Goal: Task Accomplishment & Management: Manage account settings

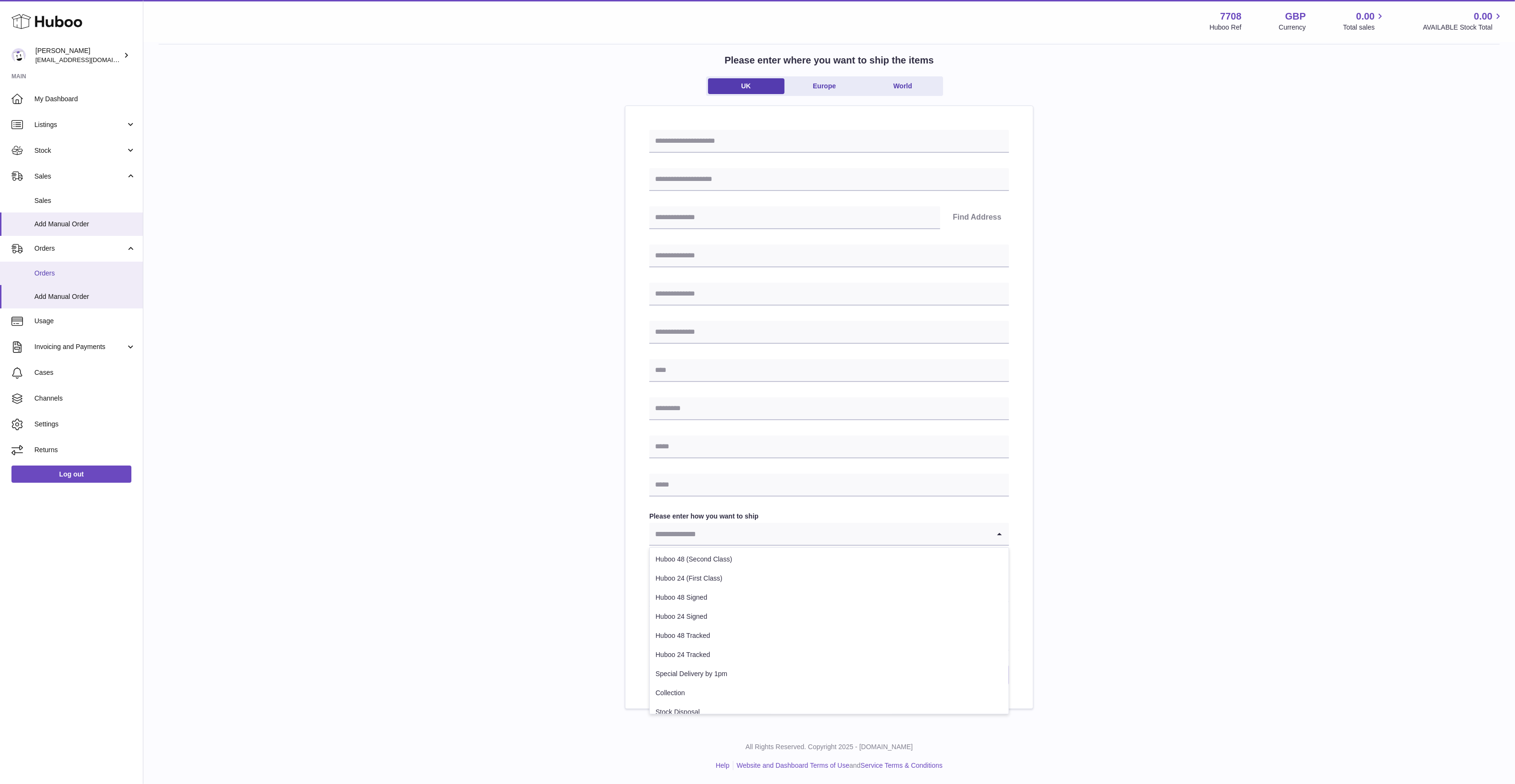
drag, startPoint x: 54, startPoint y: 274, endPoint x: 60, endPoint y: 274, distance: 6.0
click at [54, 274] on span "Orders" at bounding box center [85, 273] width 101 height 9
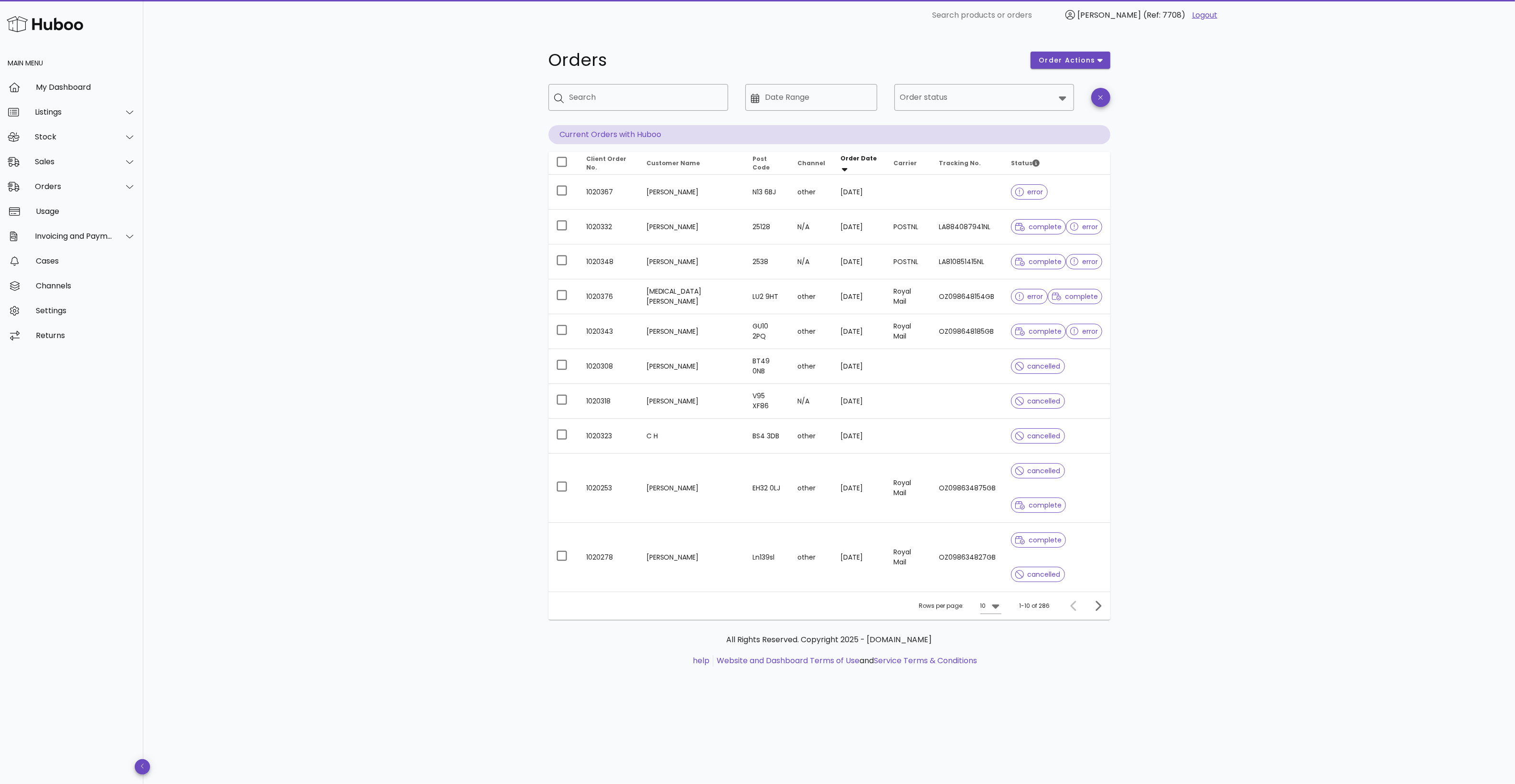
click at [1237, 218] on div "Orders order actions ​ Search ​ Date Range ​ Order status Current Orders with H…" at bounding box center [829, 407] width 1371 height 753
click at [984, 601] on div "10" at bounding box center [983, 605] width 6 height 9
click at [996, 594] on div "50" at bounding box center [994, 591] width 9 height 9
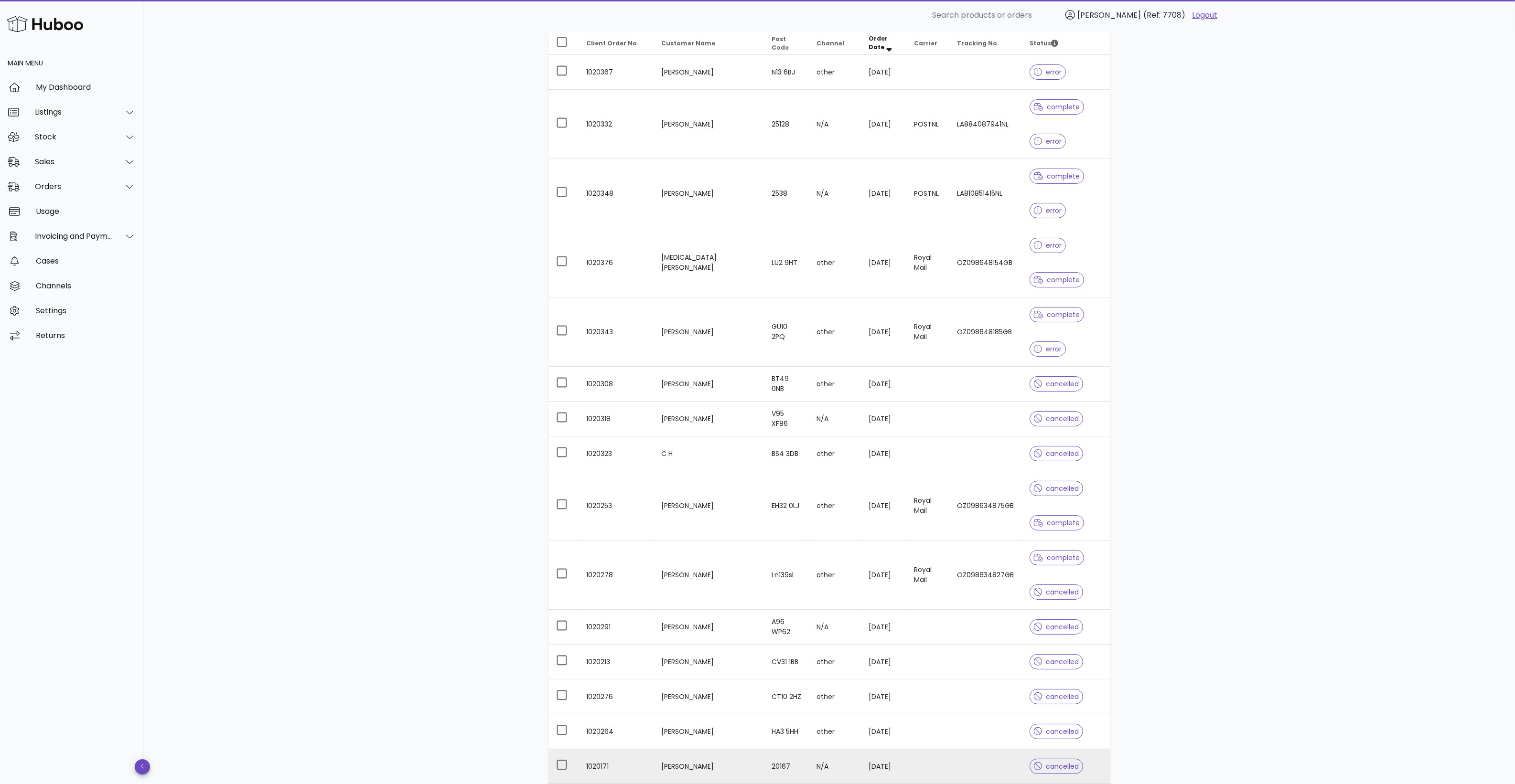
scroll to position [119, 0]
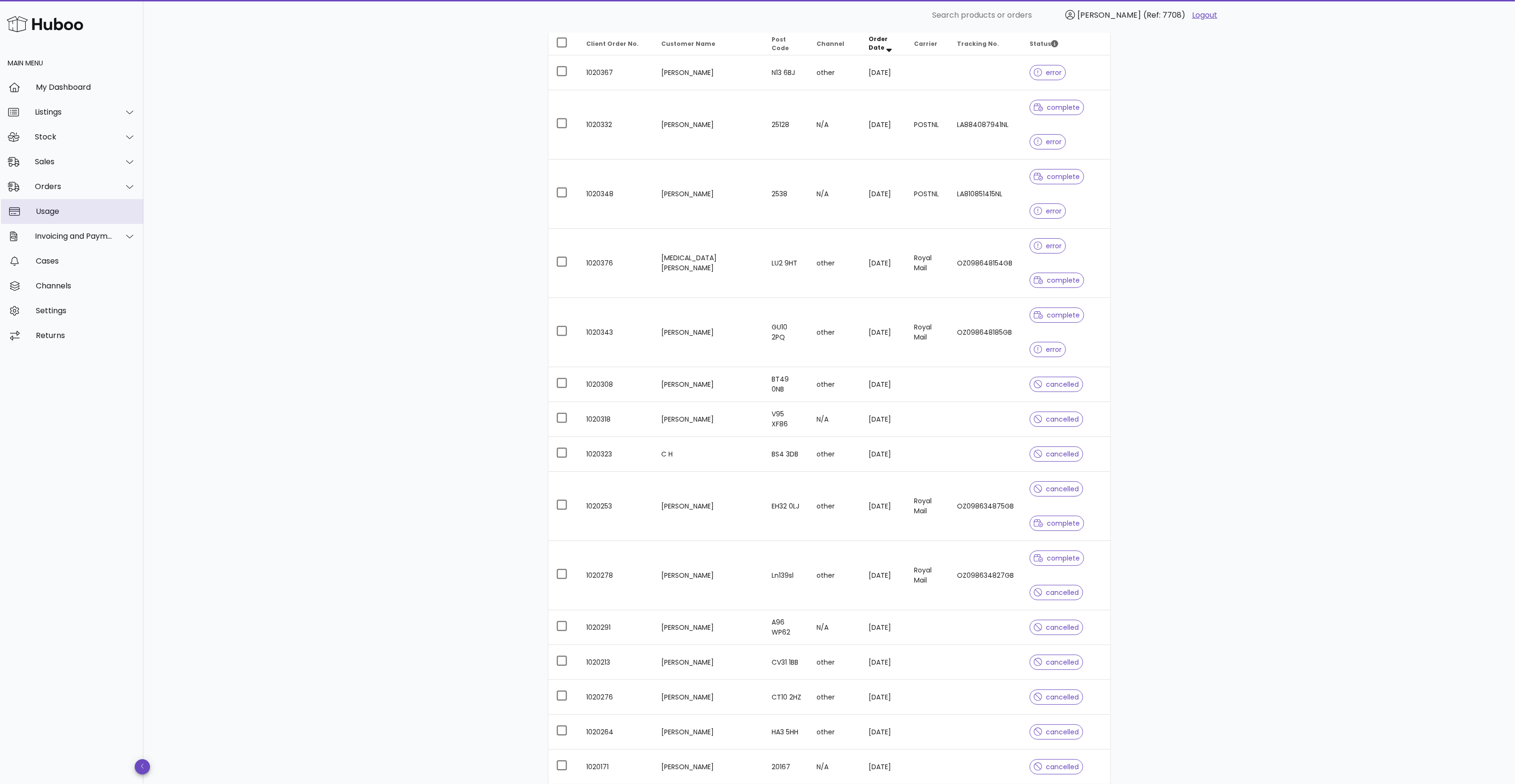
click at [82, 211] on div "Usage" at bounding box center [86, 211] width 100 height 9
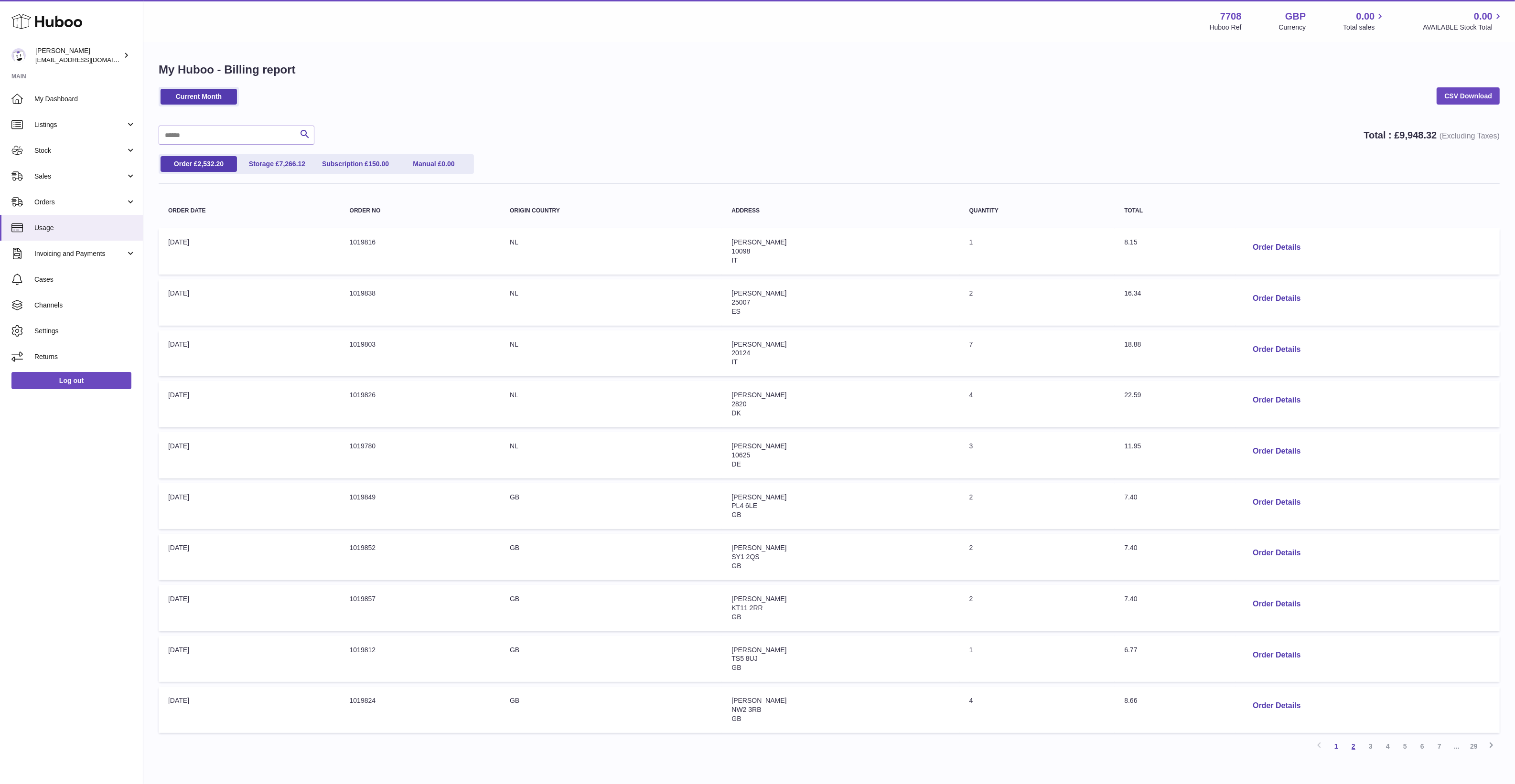
click at [1357, 752] on link "2" at bounding box center [1353, 746] width 17 height 17
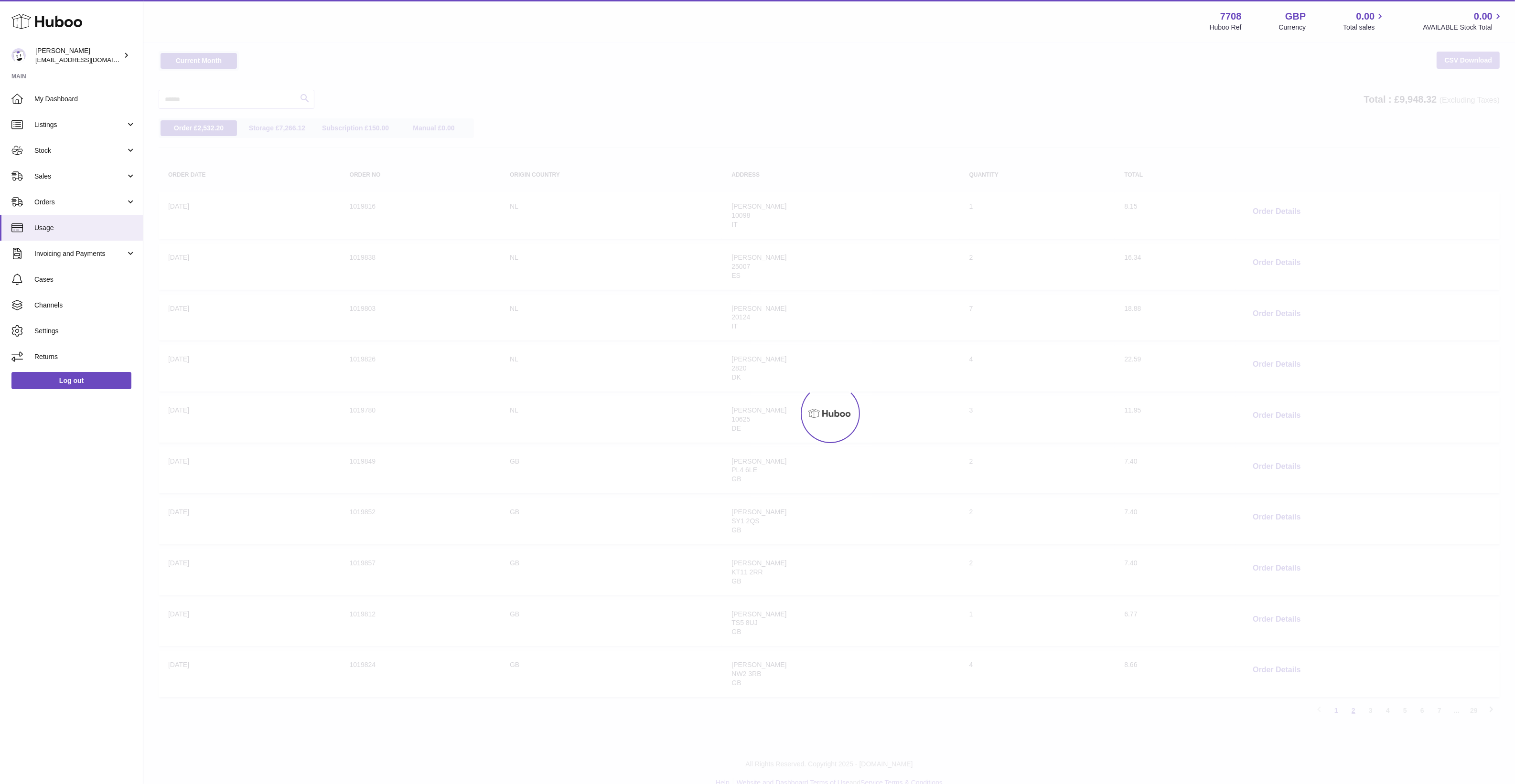
scroll to position [43, 0]
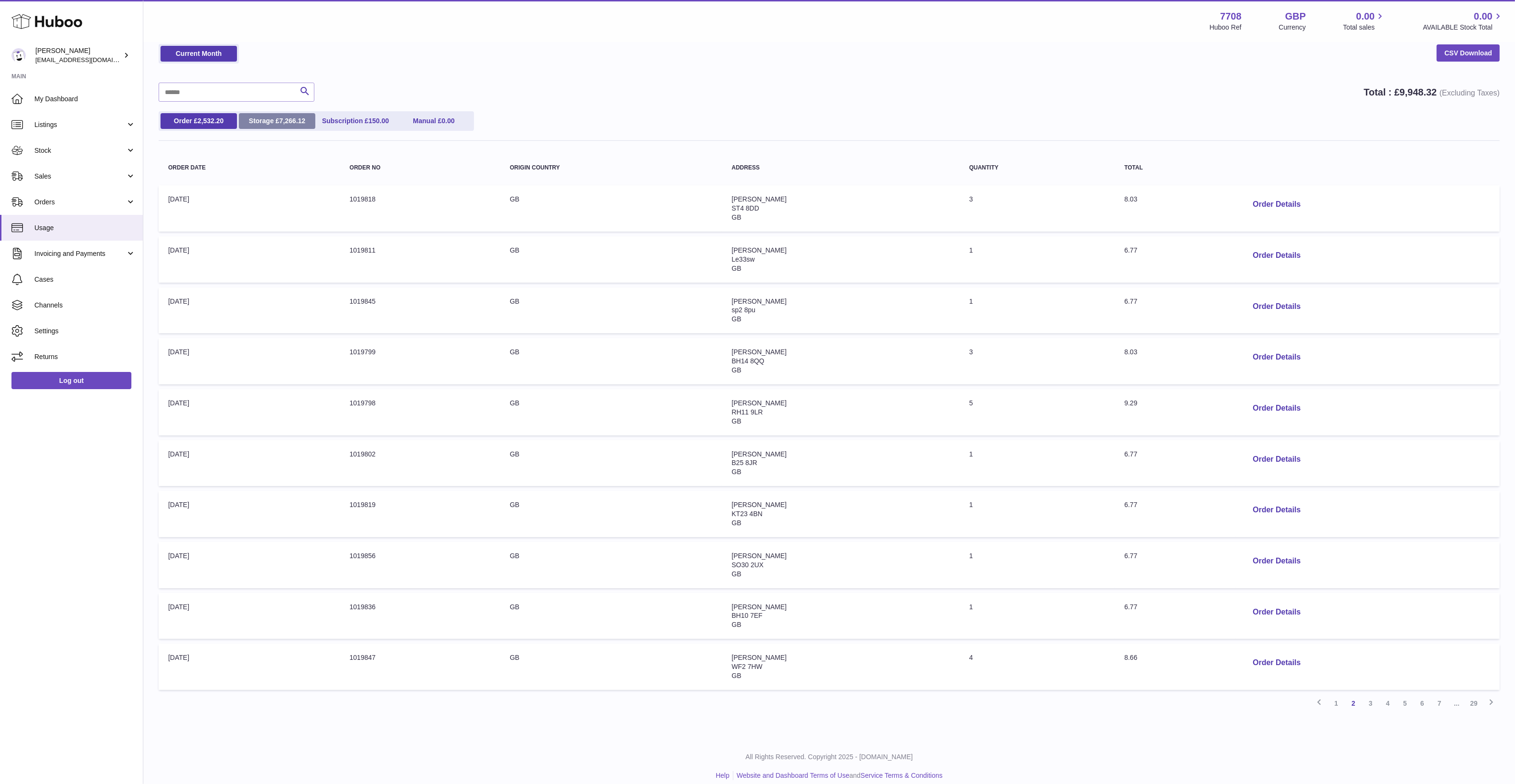
click at [250, 120] on link "Storage £ 7,266.12" at bounding box center [277, 121] width 76 height 16
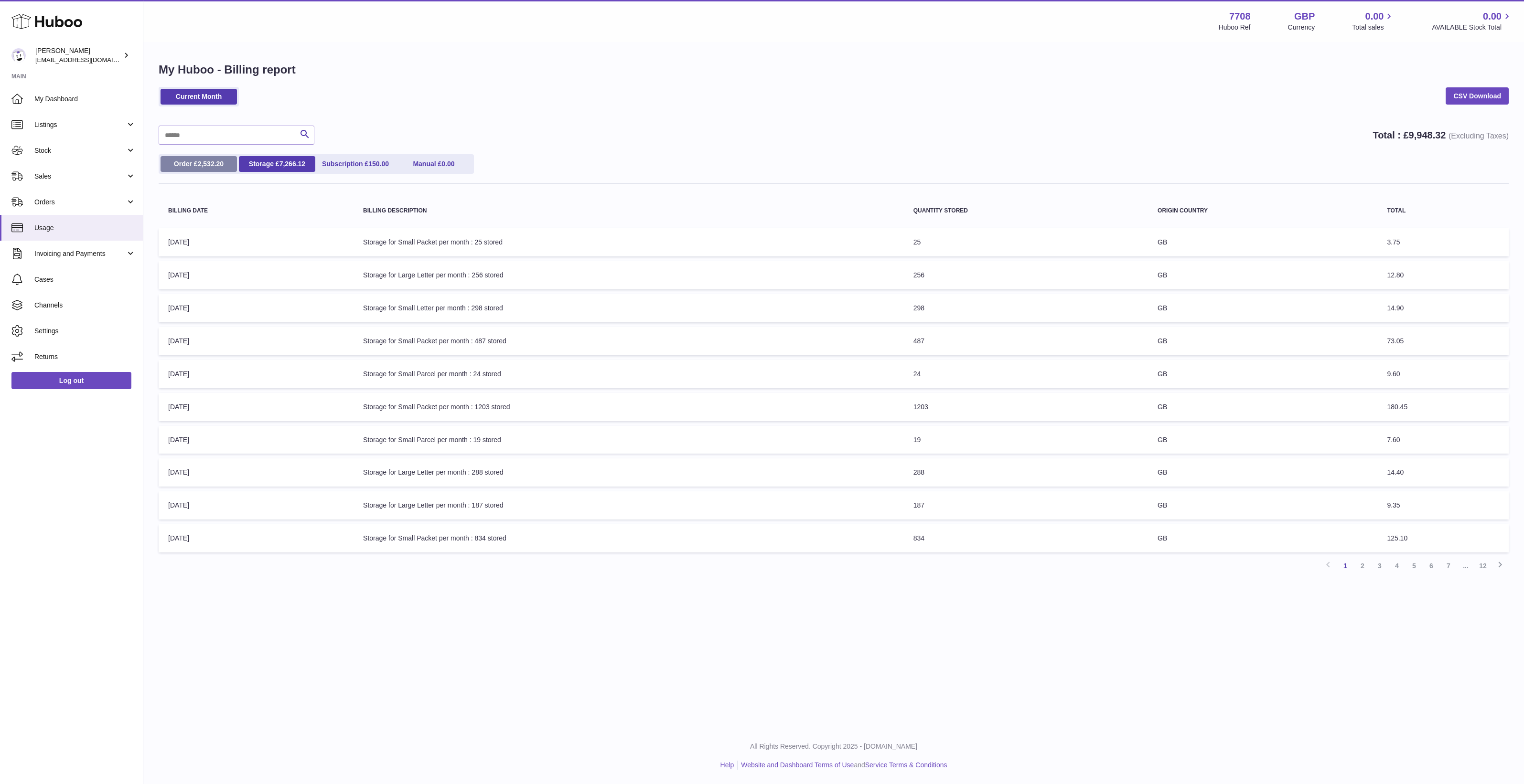
click at [213, 170] on link "Order £ 2,532.20" at bounding box center [198, 164] width 76 height 16
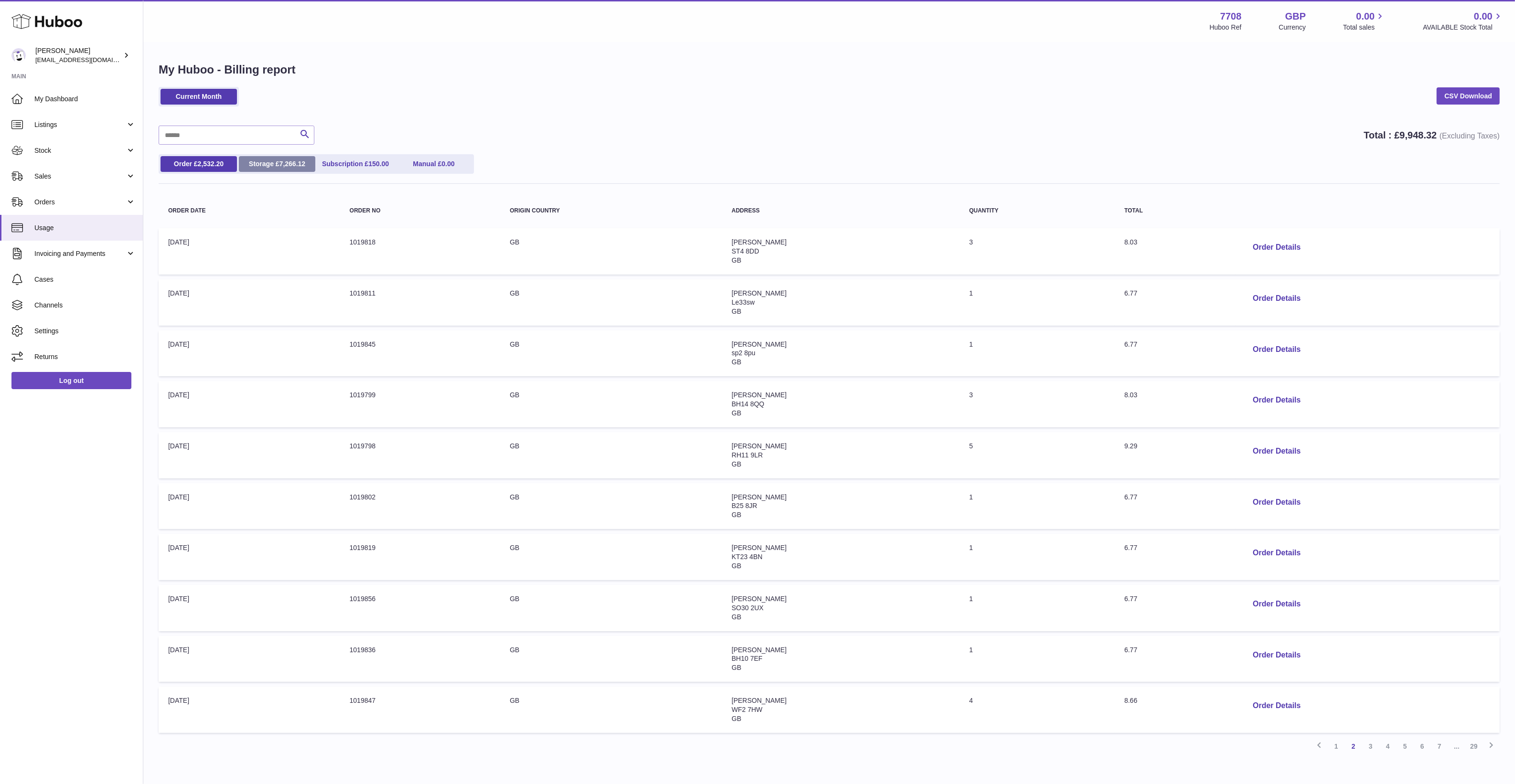
click at [279, 164] on link "Storage £ 7,266.12" at bounding box center [277, 164] width 76 height 16
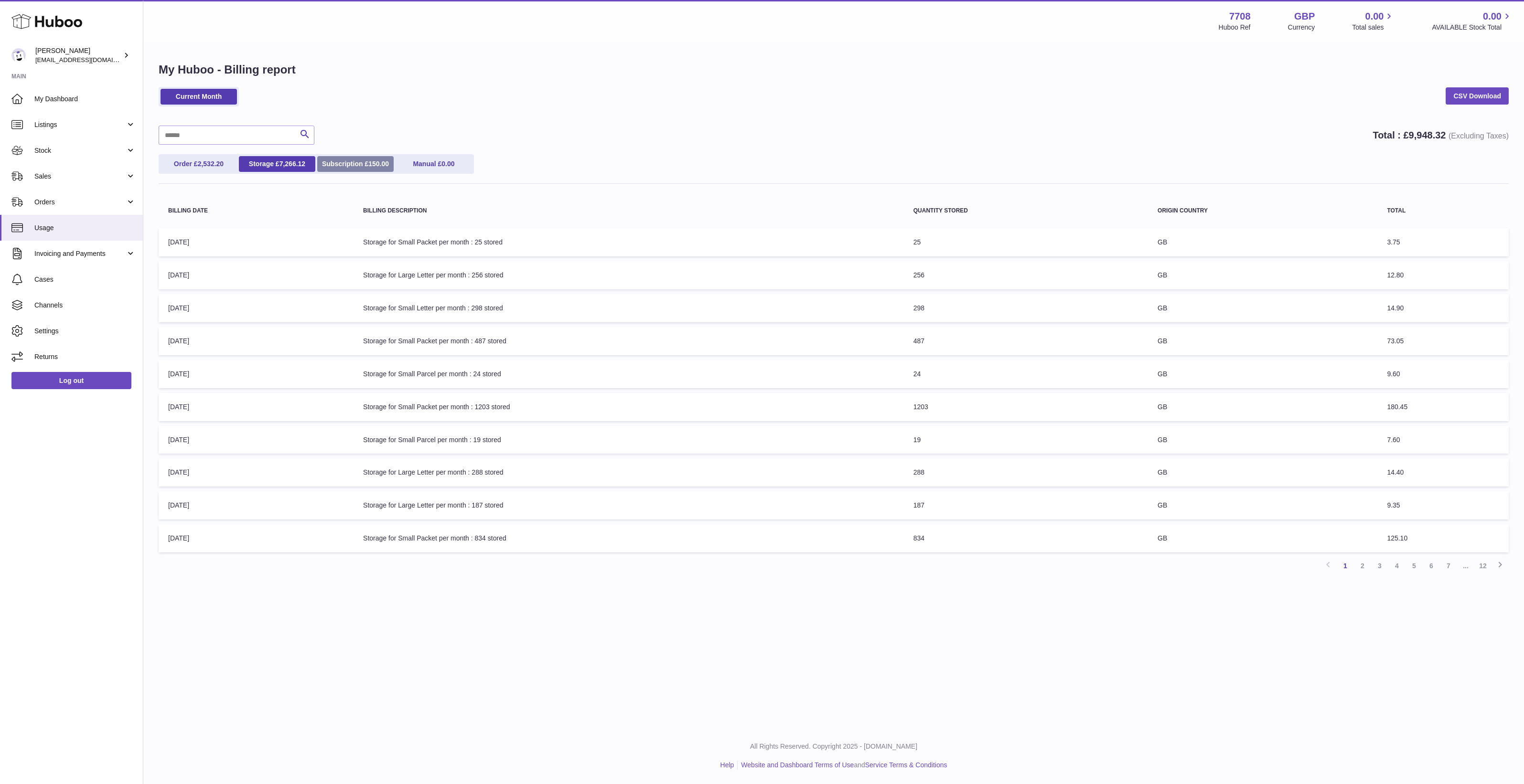
click at [375, 166] on span "150.00" at bounding box center [379, 164] width 21 height 8
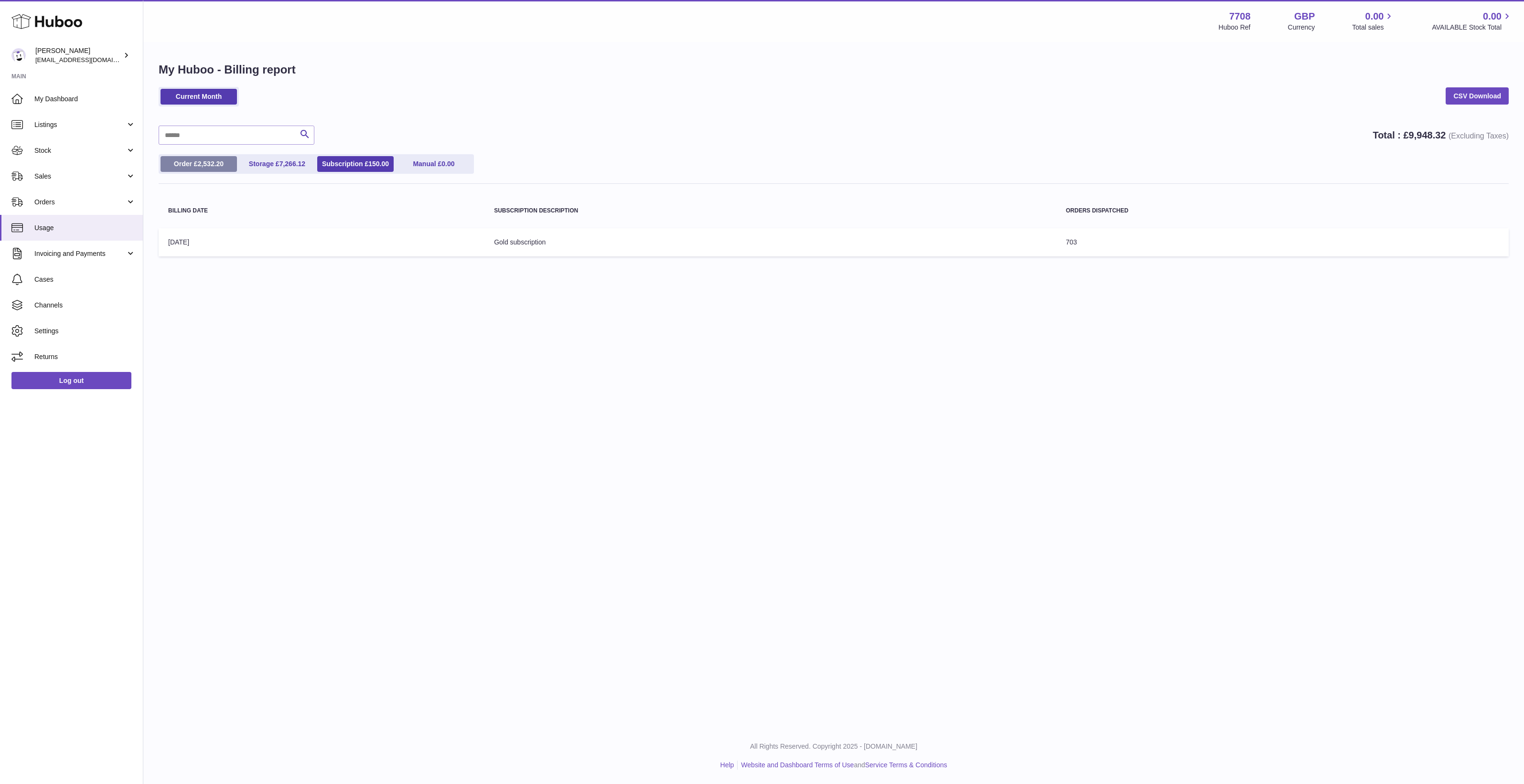
click at [215, 170] on link "Order £ 2,532.20" at bounding box center [198, 164] width 76 height 16
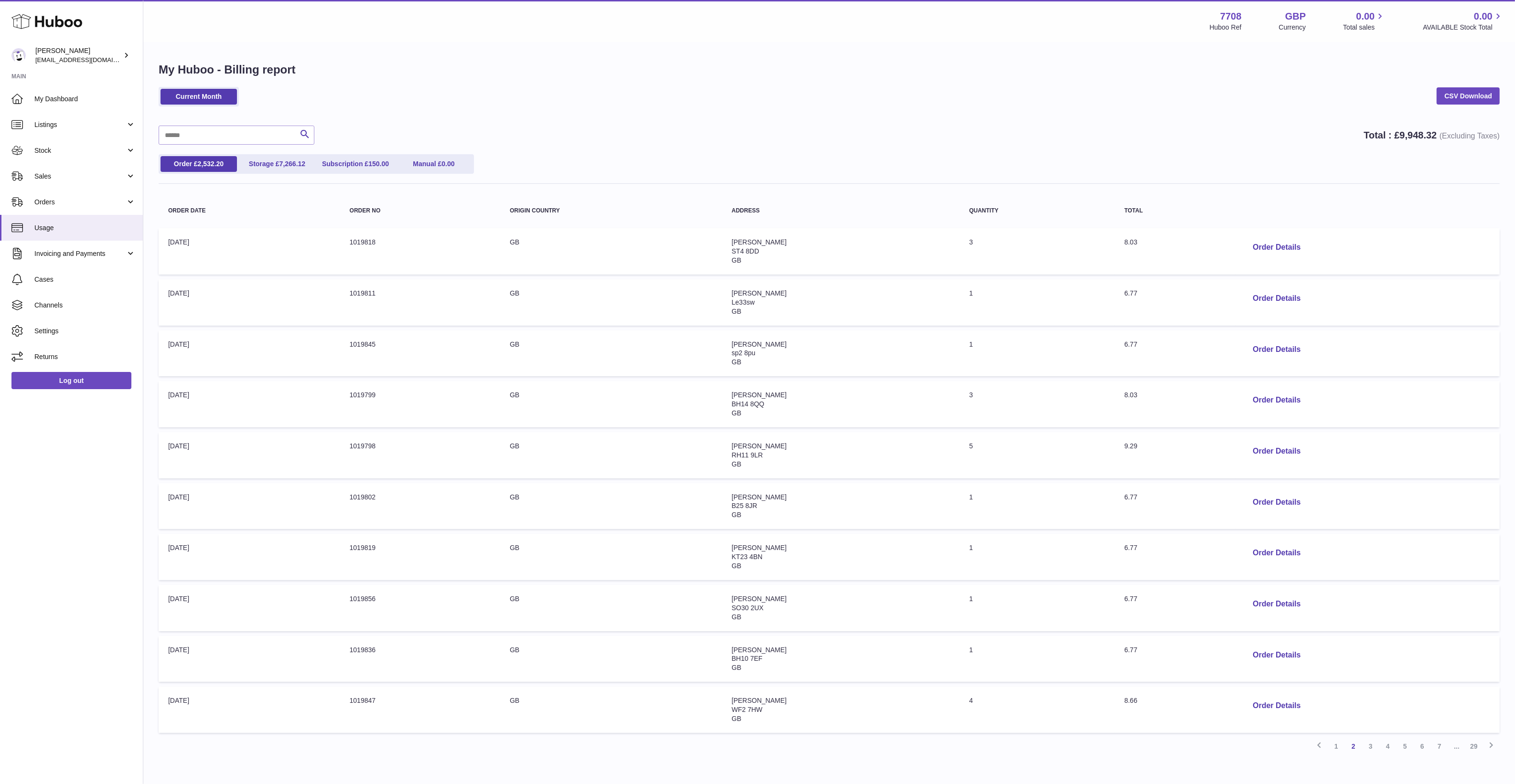
click at [509, 110] on div "Current Month CSV Download" at bounding box center [829, 101] width 1341 height 29
